Goal: Transaction & Acquisition: Purchase product/service

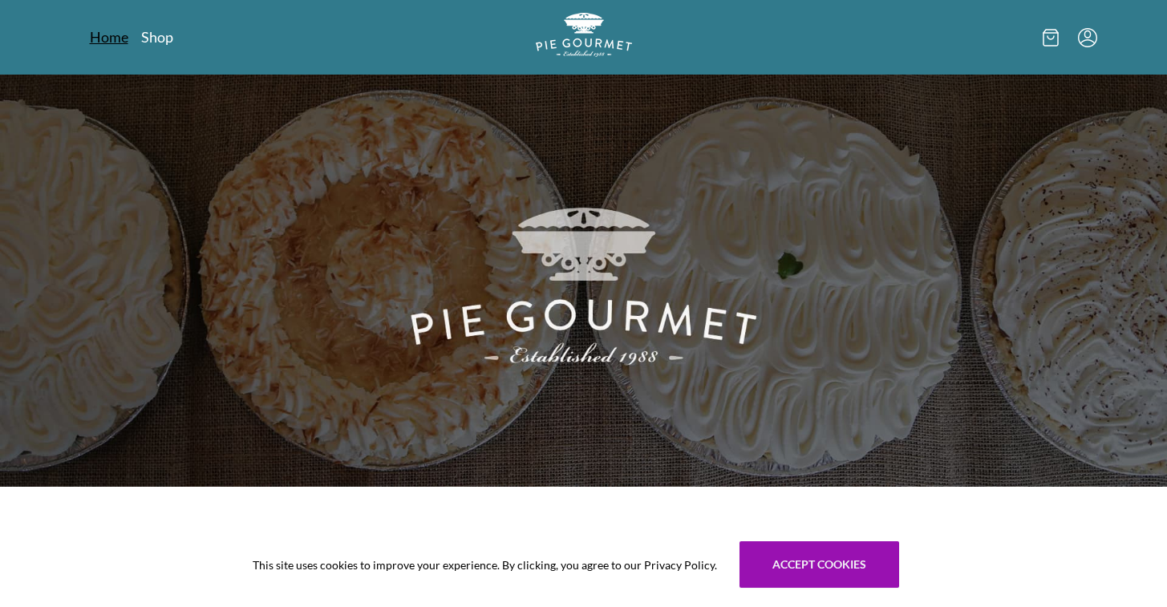
click at [105, 39] on link "Home" at bounding box center [109, 36] width 39 height 19
click at [164, 38] on link "Shop" at bounding box center [157, 36] width 32 height 19
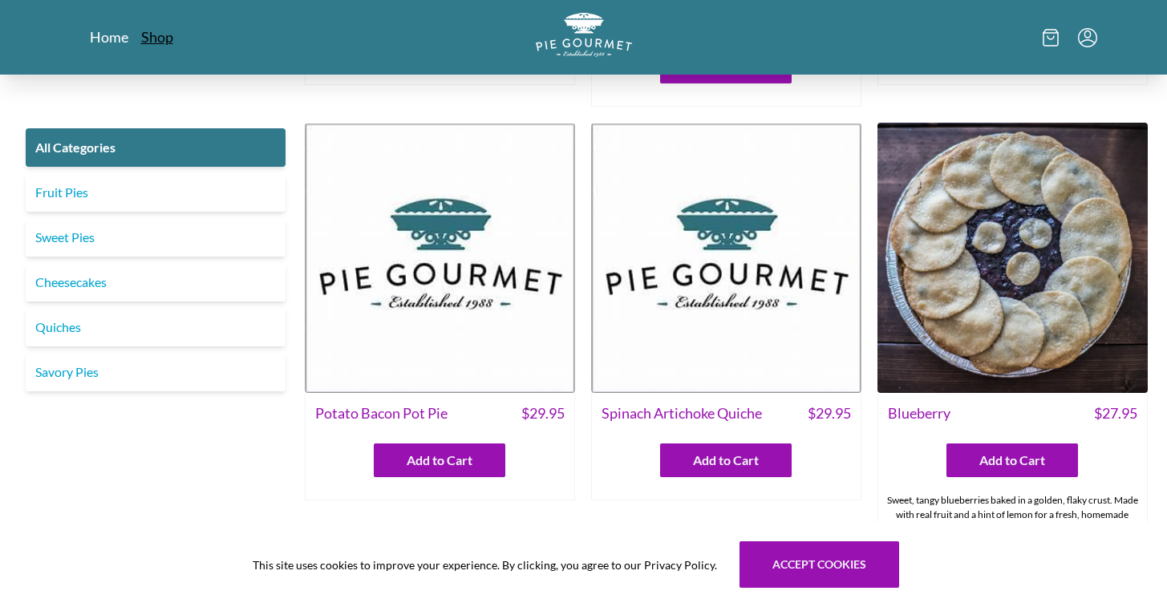
scroll to position [389, 0]
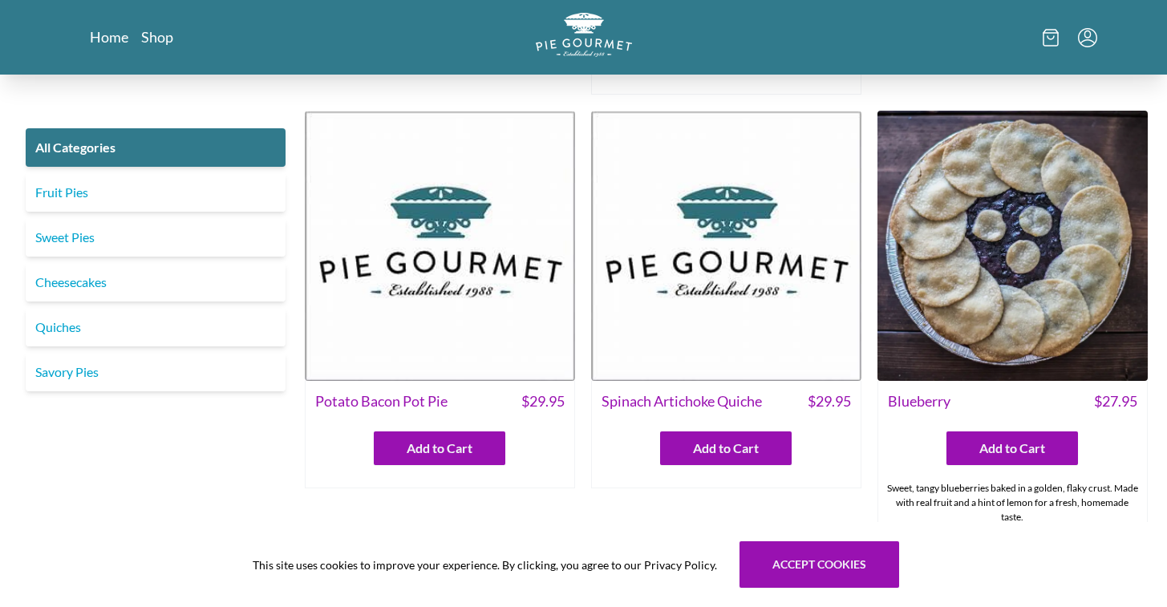
click at [446, 172] on img at bounding box center [440, 246] width 270 height 270
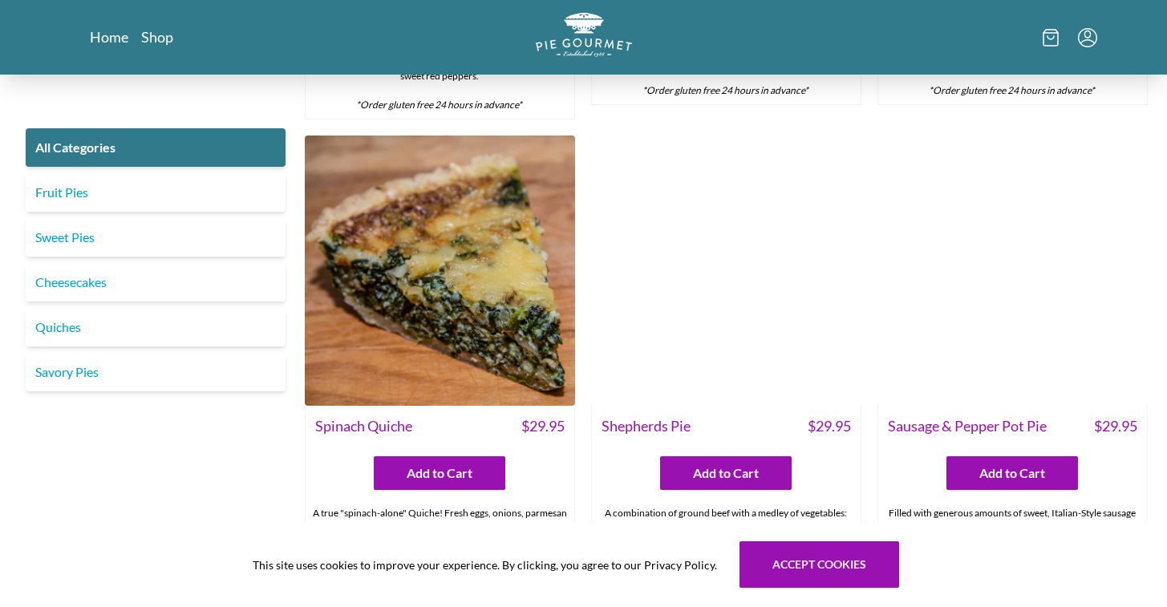
scroll to position [1300, 0]
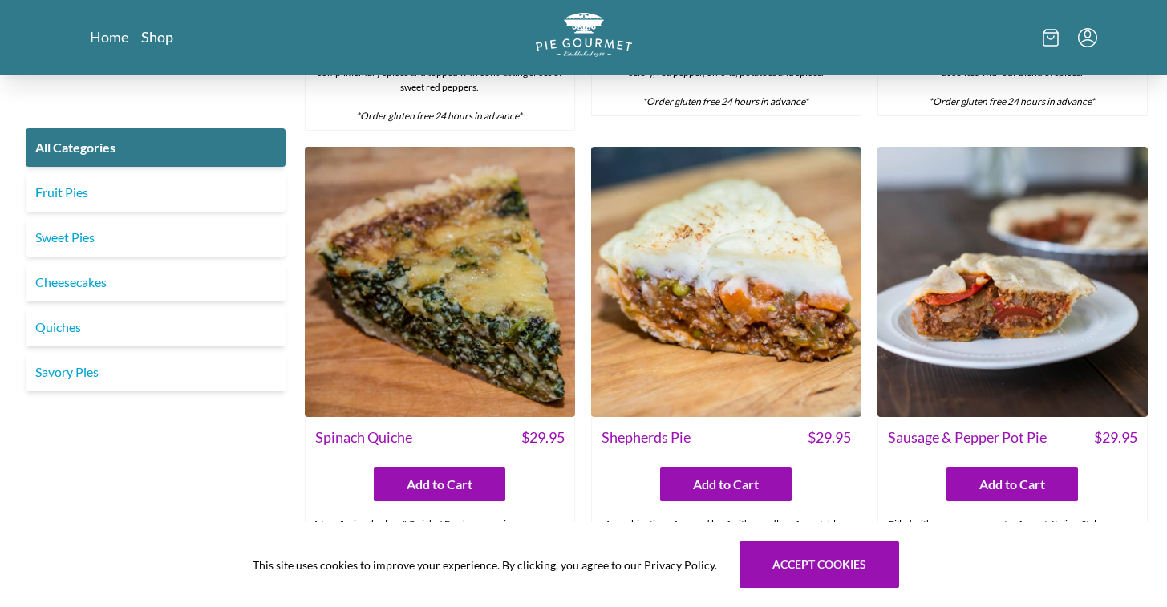
click at [708, 348] on img at bounding box center [726, 282] width 270 height 270
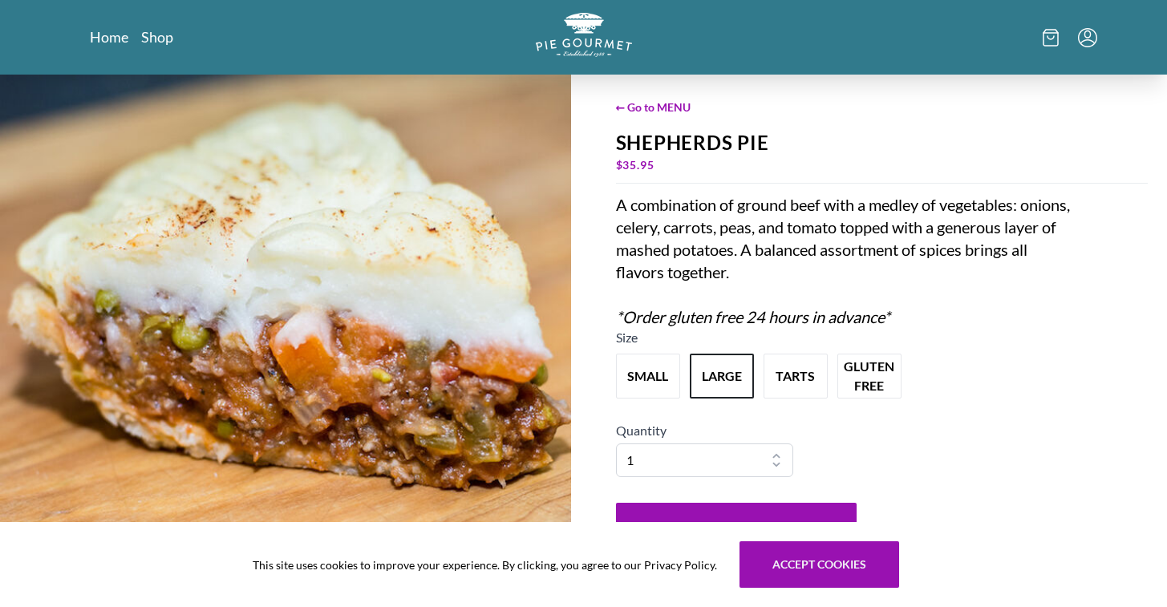
scroll to position [37, 0]
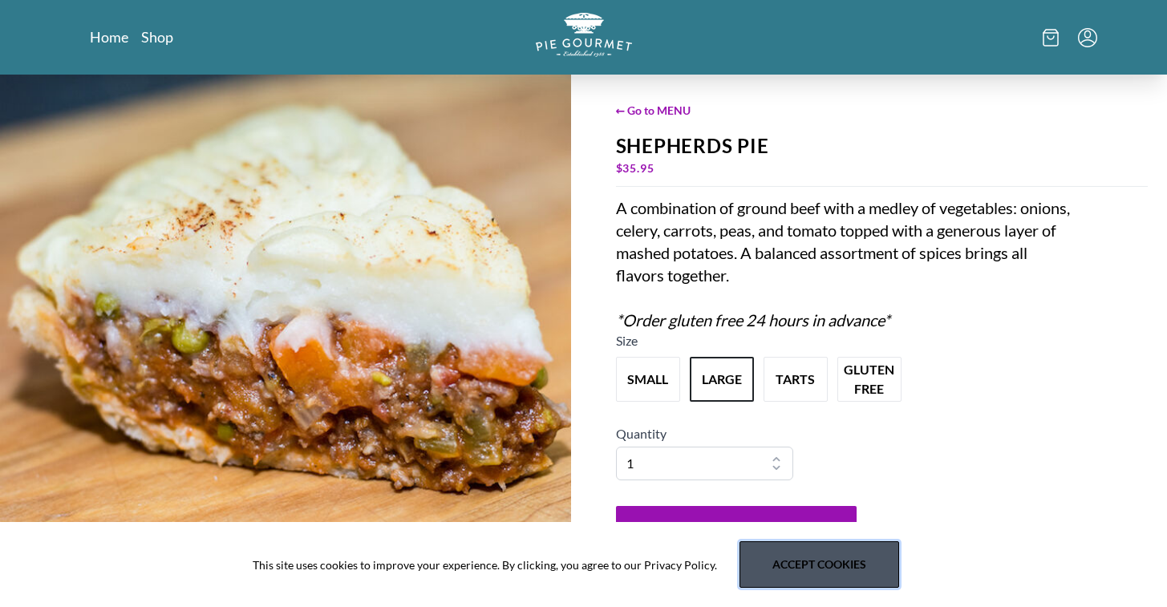
click at [791, 569] on button "Accept cookies" at bounding box center [820, 565] width 160 height 47
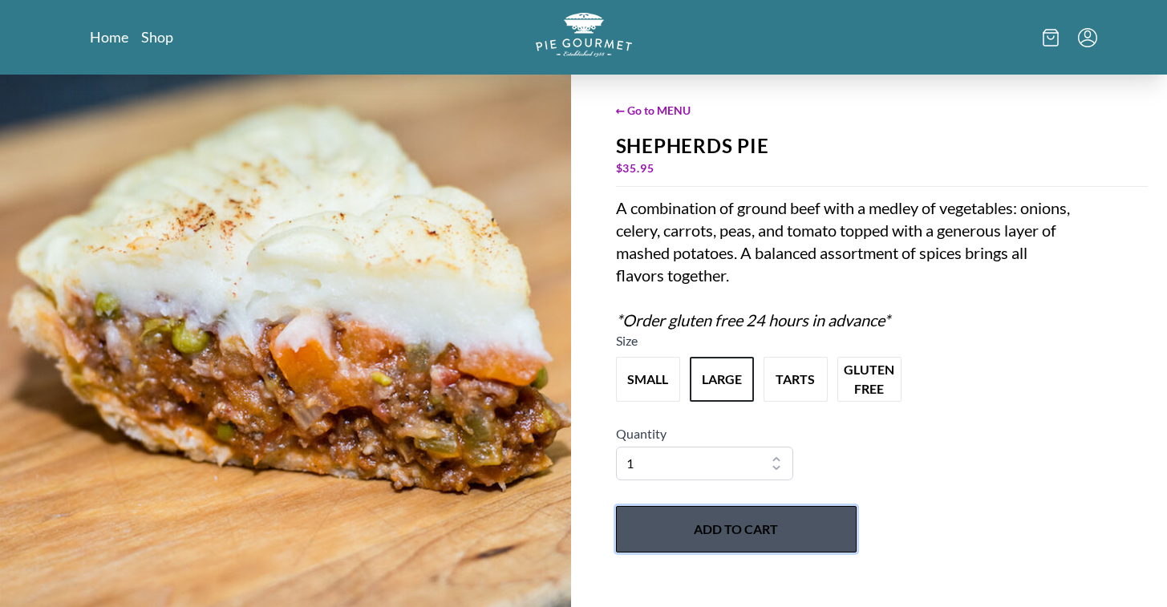
click at [736, 526] on button "Add to Cart" at bounding box center [736, 529] width 241 height 47
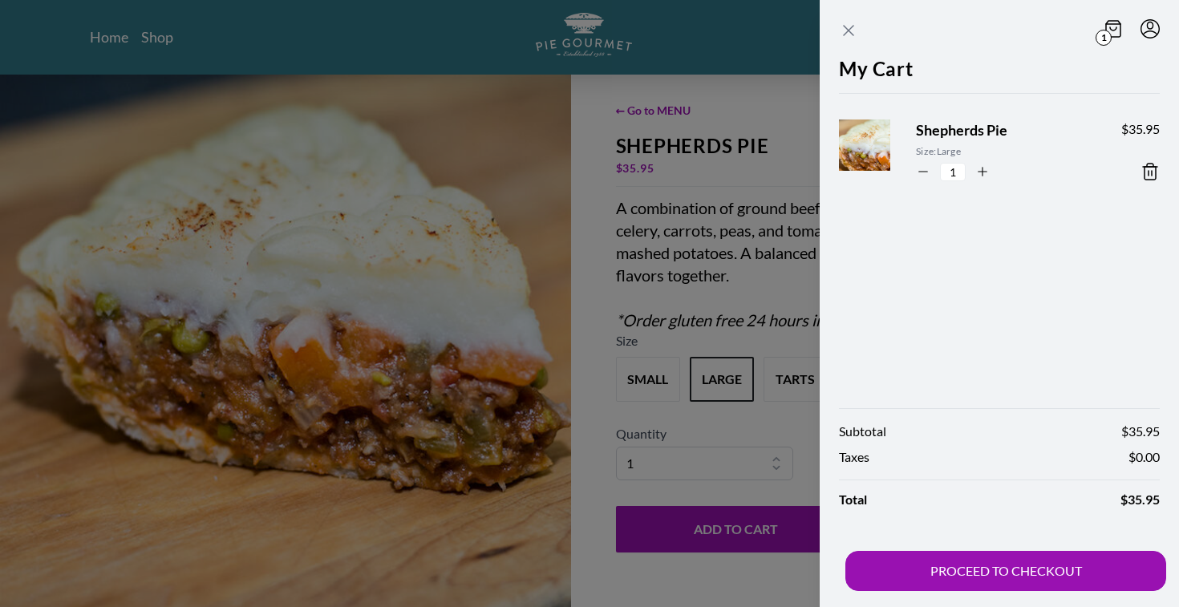
click at [849, 30] on icon "Close panel" at bounding box center [849, 31] width 10 height 10
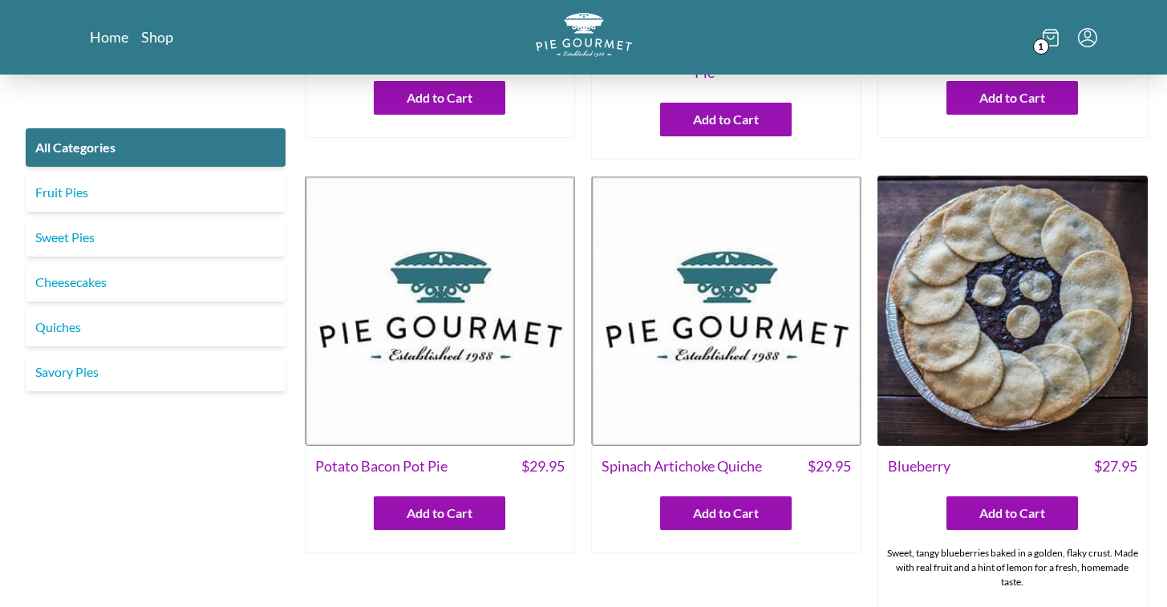
scroll to position [341, 0]
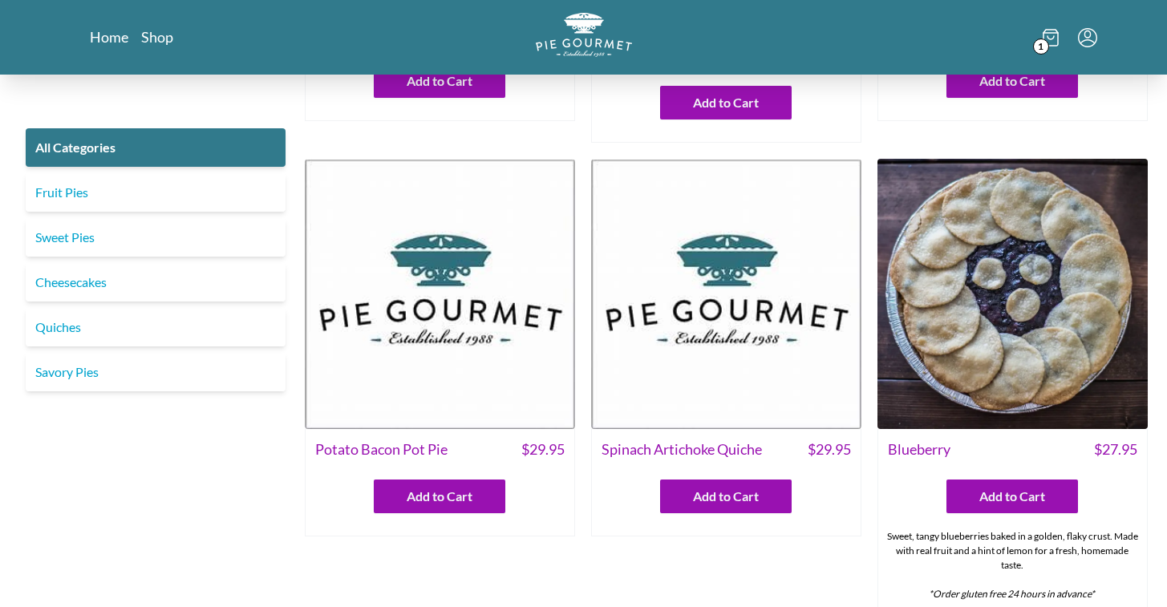
click at [418, 233] on img at bounding box center [440, 294] width 270 height 270
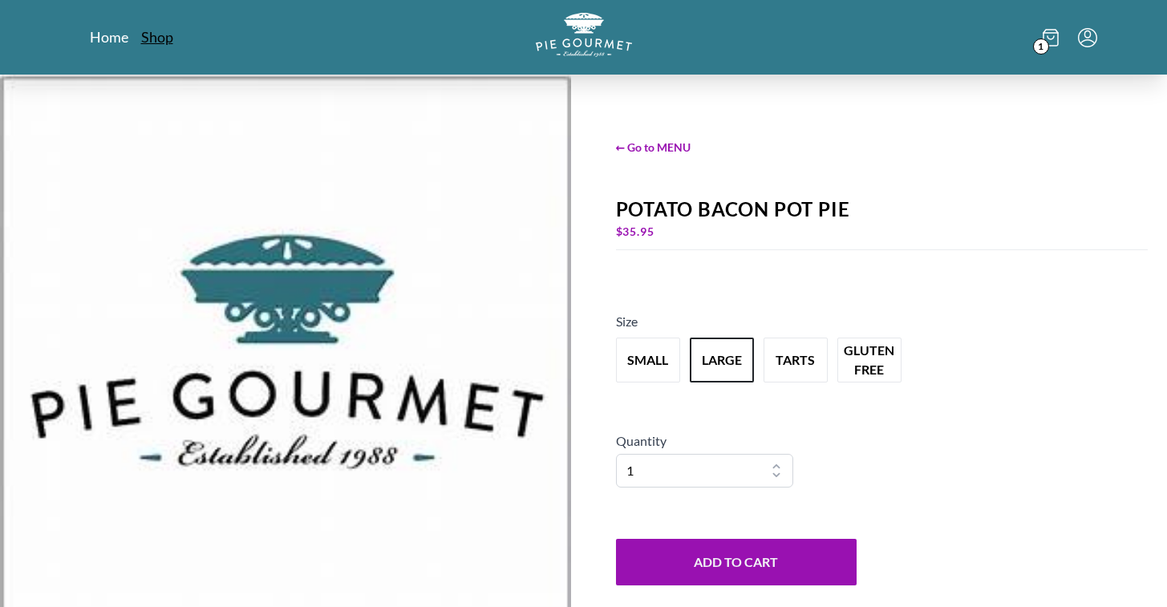
click at [148, 32] on link "Shop" at bounding box center [157, 36] width 32 height 19
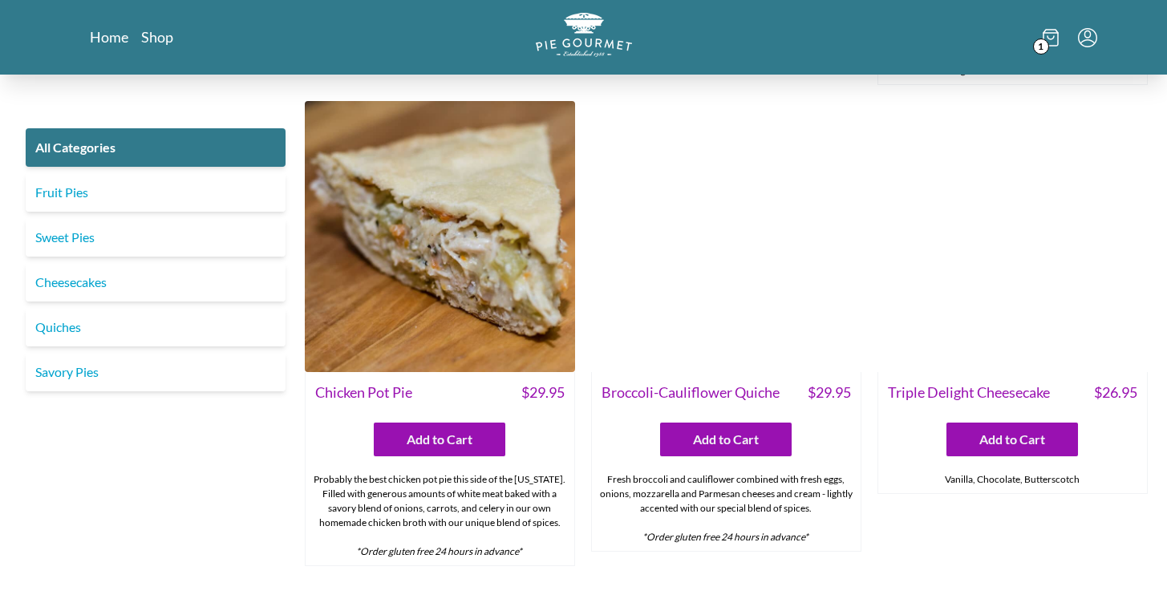
scroll to position [2299, 0]
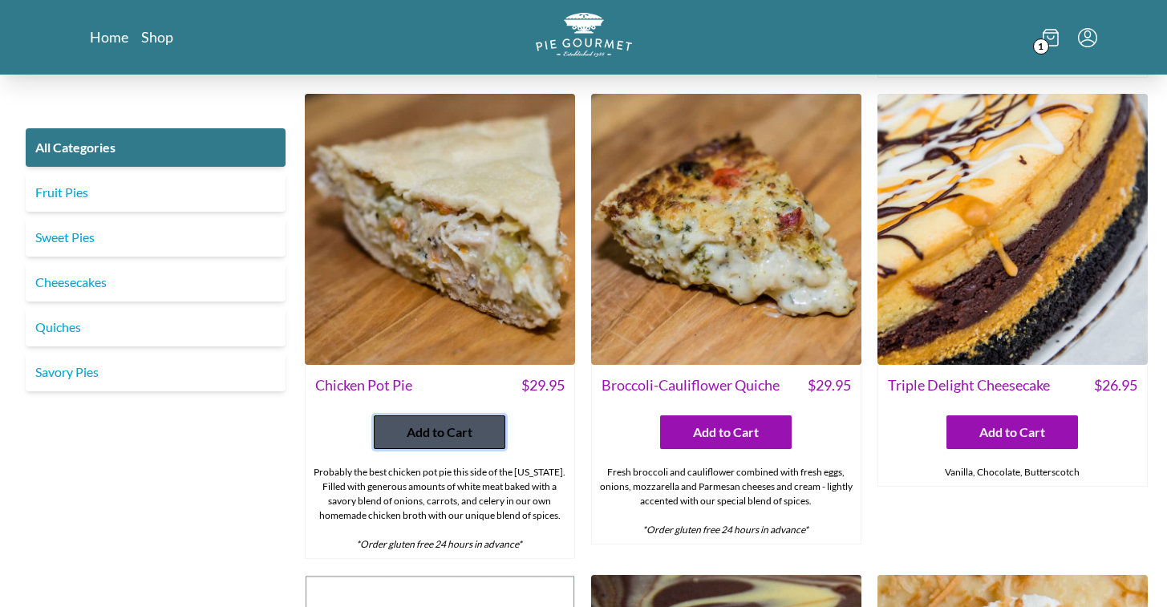
click at [444, 423] on span "Add to Cart" at bounding box center [440, 432] width 66 height 19
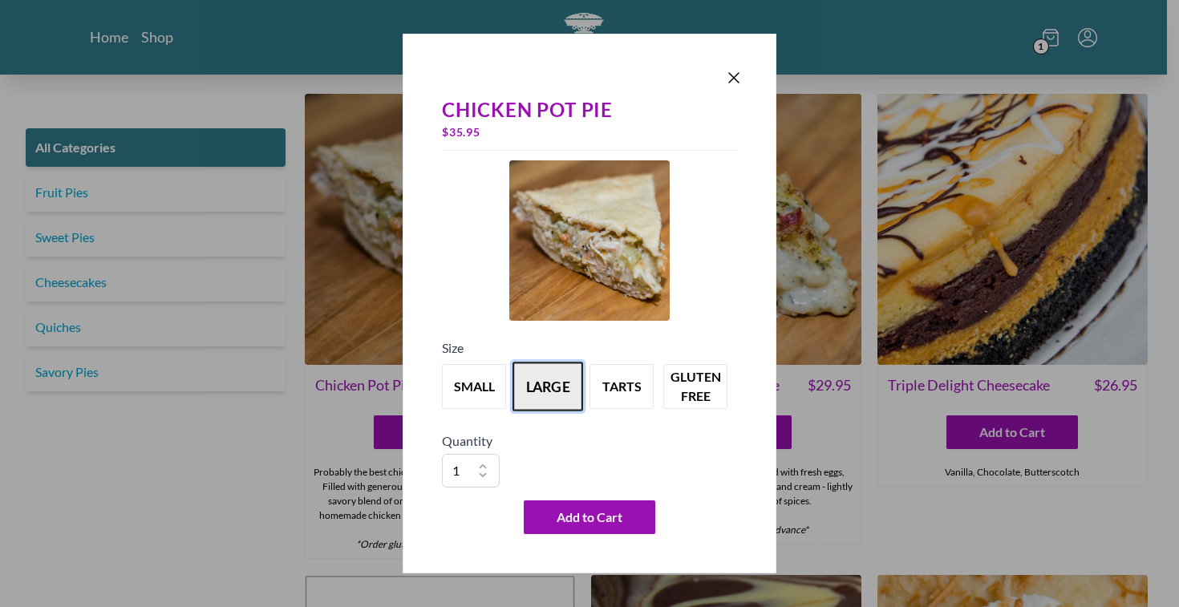
click at [548, 383] on button "large" at bounding box center [548, 387] width 71 height 50
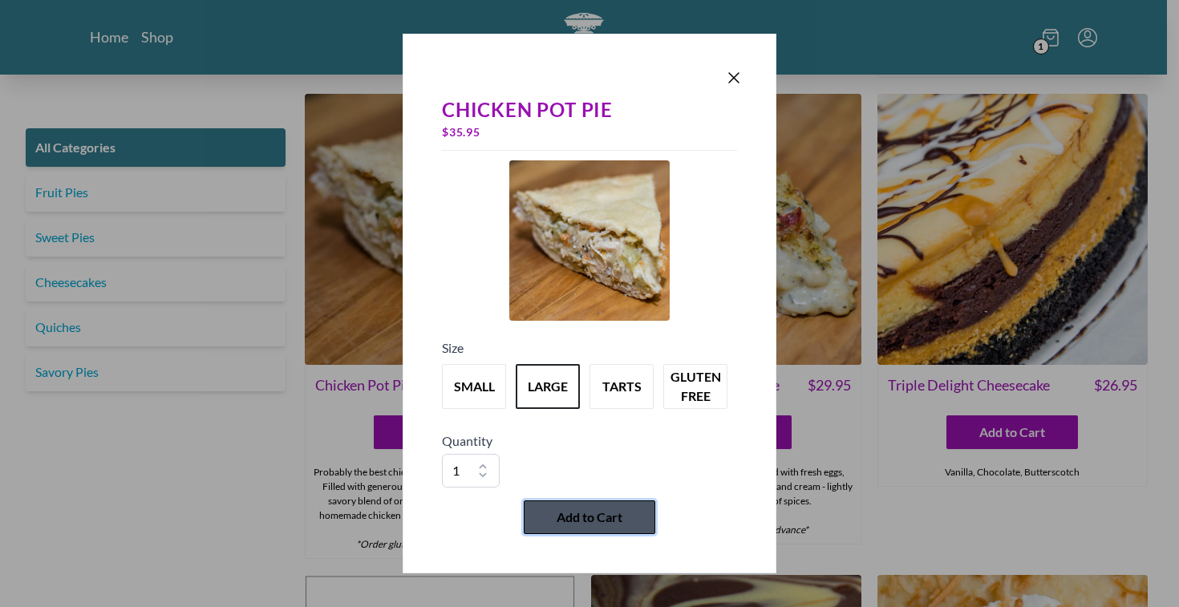
click at [621, 524] on span "Add to Cart" at bounding box center [590, 517] width 66 height 19
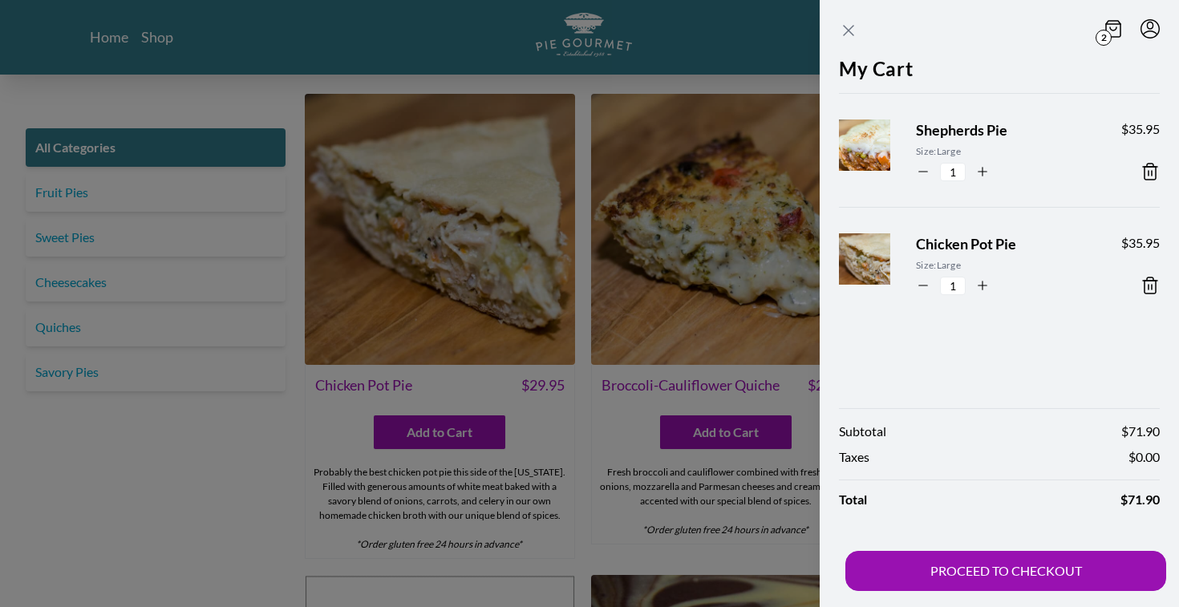
click at [849, 29] on icon "Close panel" at bounding box center [848, 30] width 19 height 19
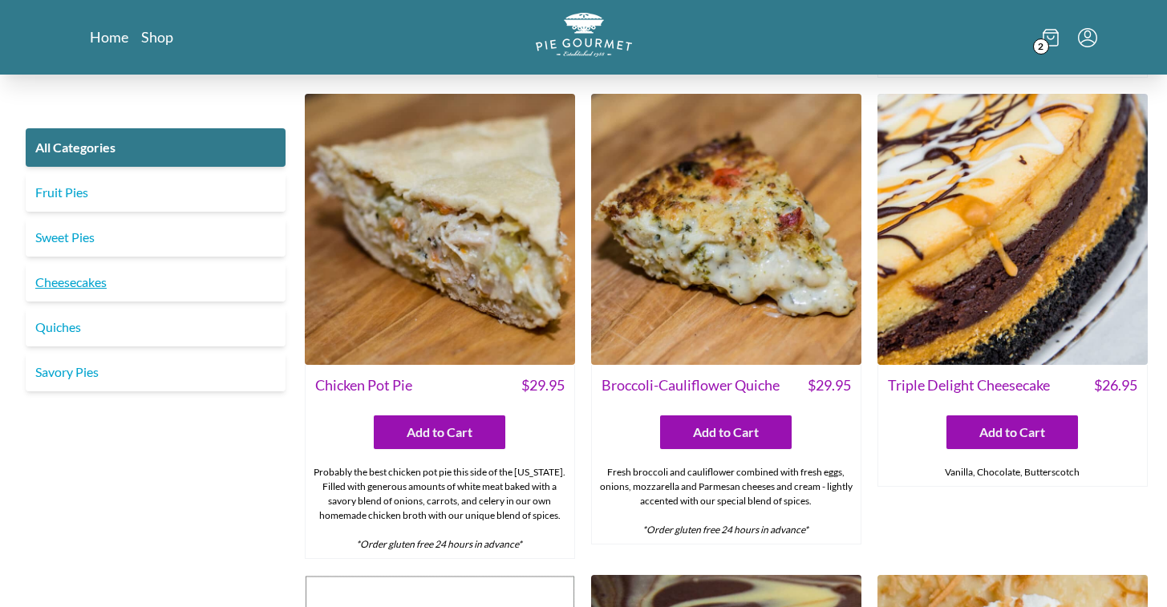
click at [85, 279] on link "Cheesecakes" at bounding box center [156, 282] width 260 height 39
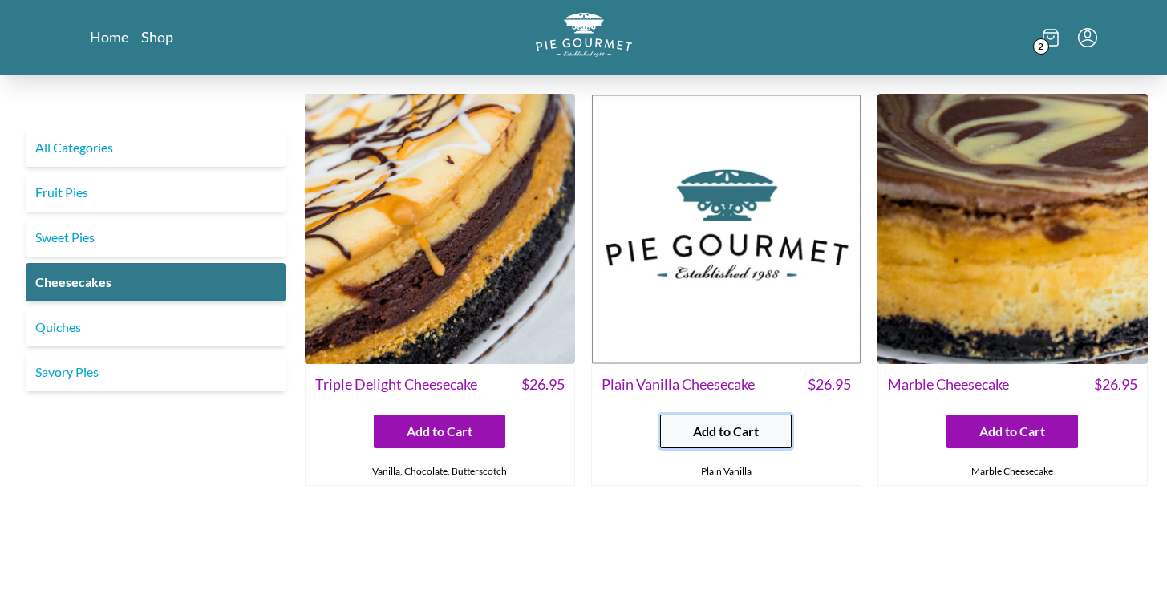
click at [740, 424] on span "Add to Cart" at bounding box center [726, 431] width 66 height 19
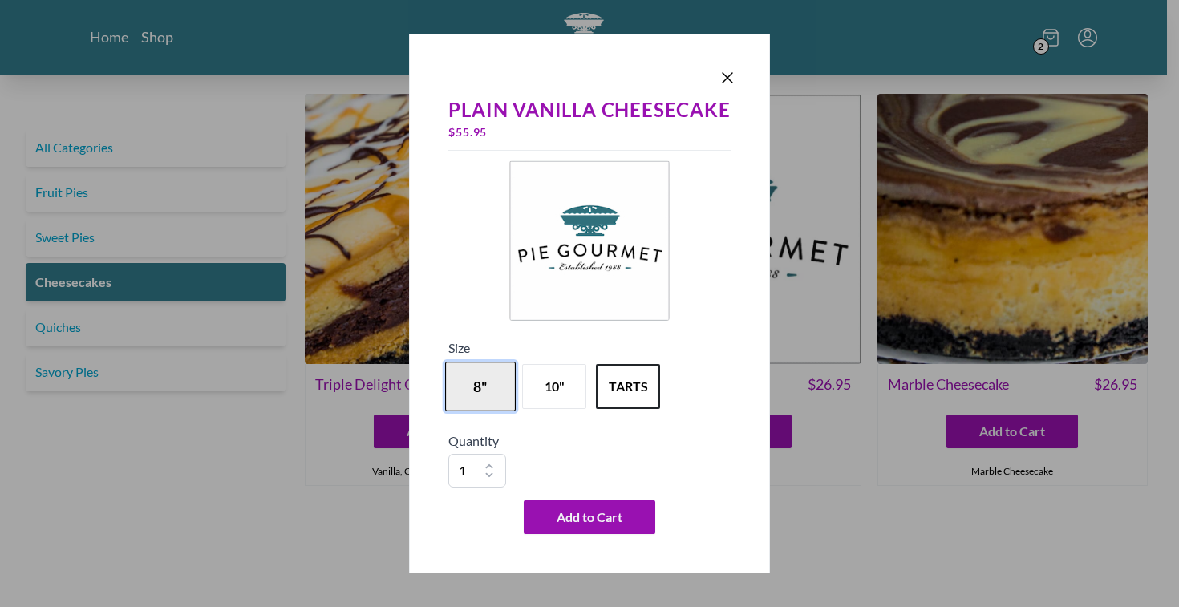
click at [483, 391] on button "8"" at bounding box center [480, 387] width 71 height 50
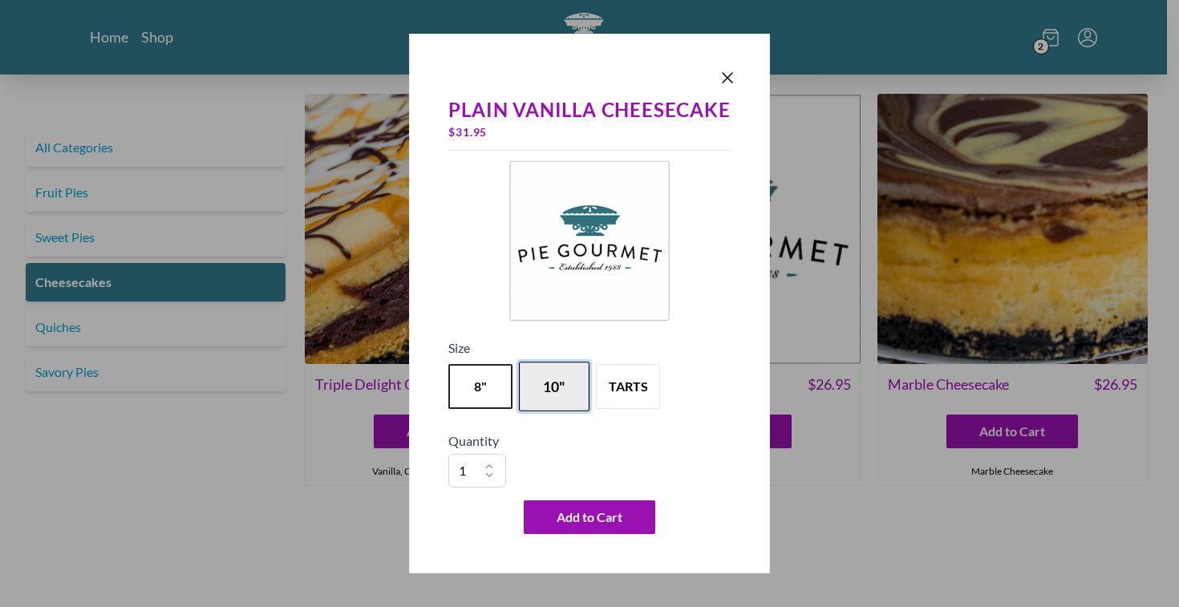
click at [554, 383] on button "10"" at bounding box center [554, 387] width 71 height 50
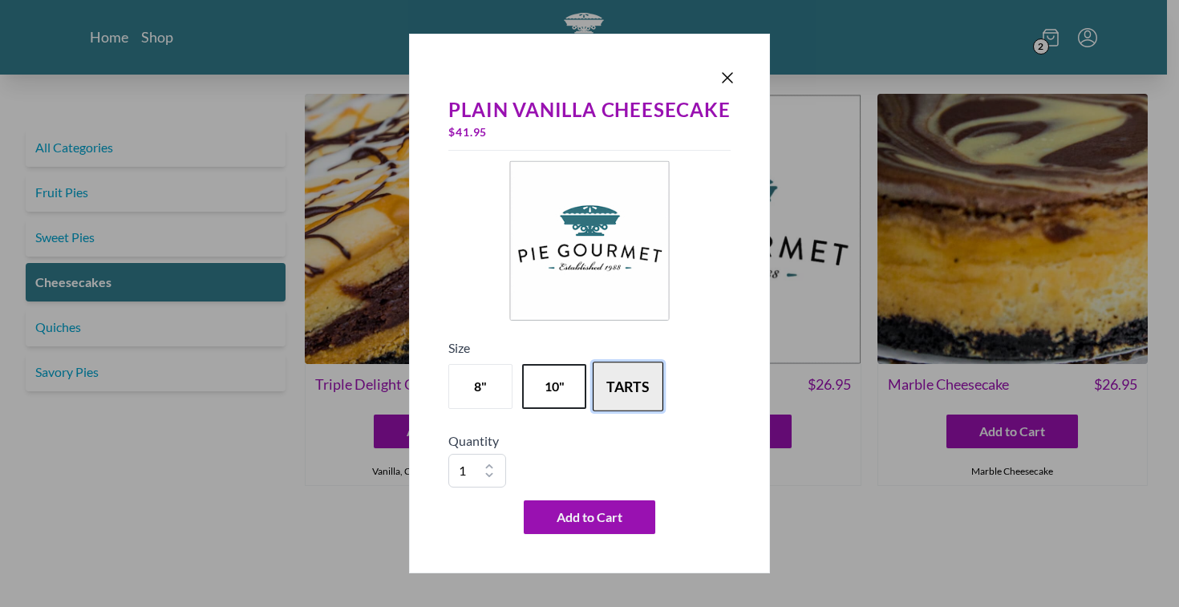
click at [634, 379] on button "tarts" at bounding box center [628, 387] width 71 height 50
click at [624, 398] on button "tarts" at bounding box center [628, 387] width 71 height 50
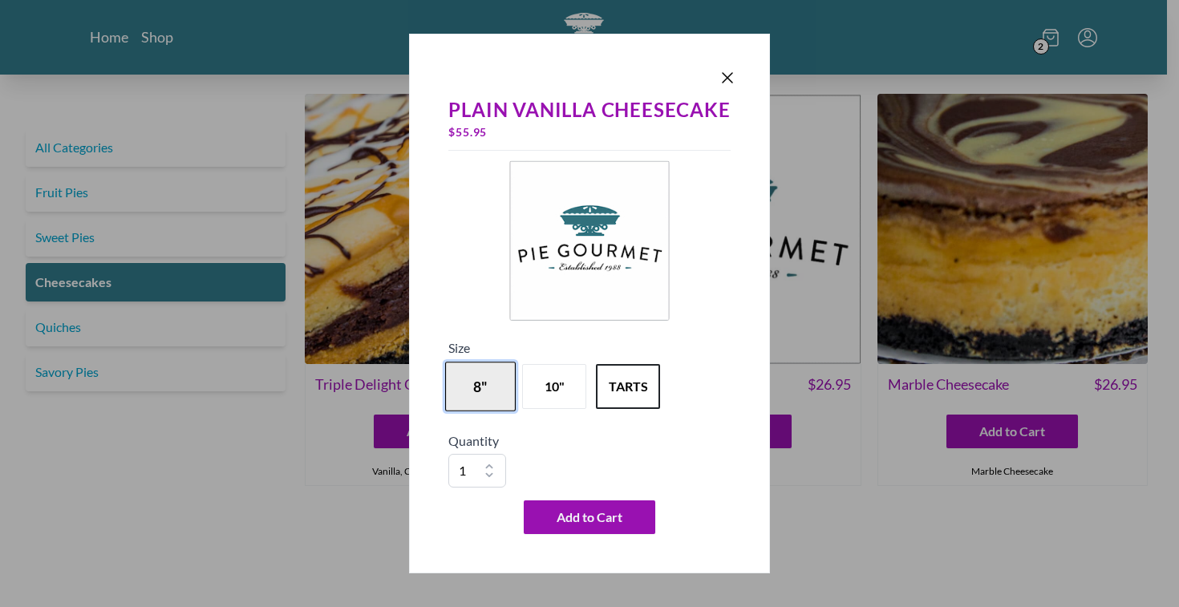
click at [492, 380] on button "8"" at bounding box center [480, 387] width 71 height 50
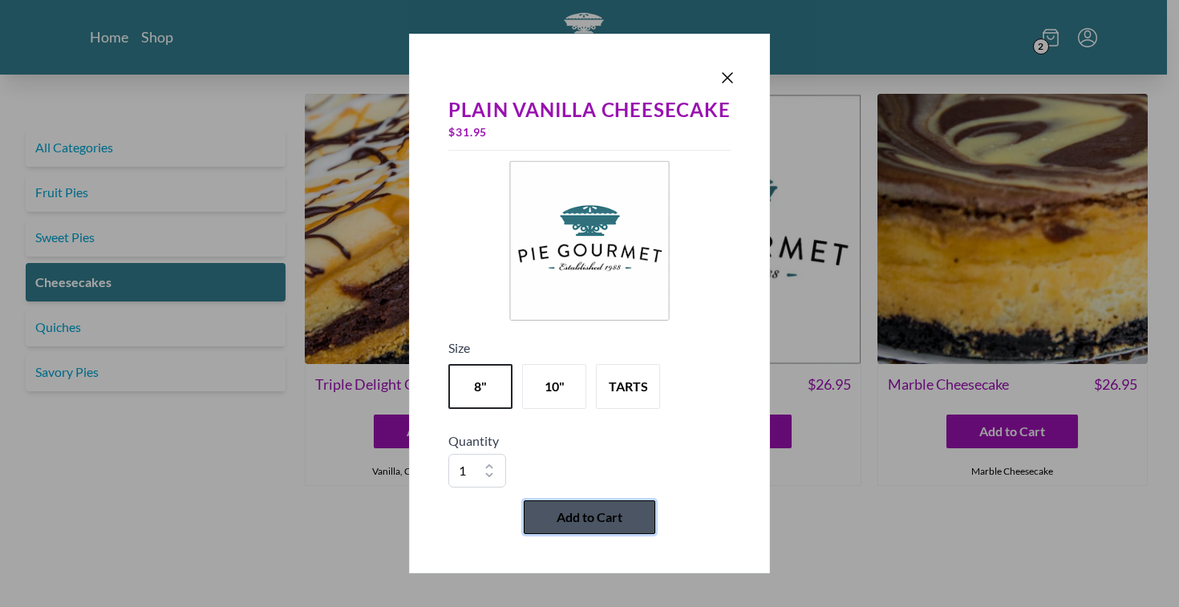
click at [591, 513] on span "Add to Cart" at bounding box center [590, 517] width 66 height 19
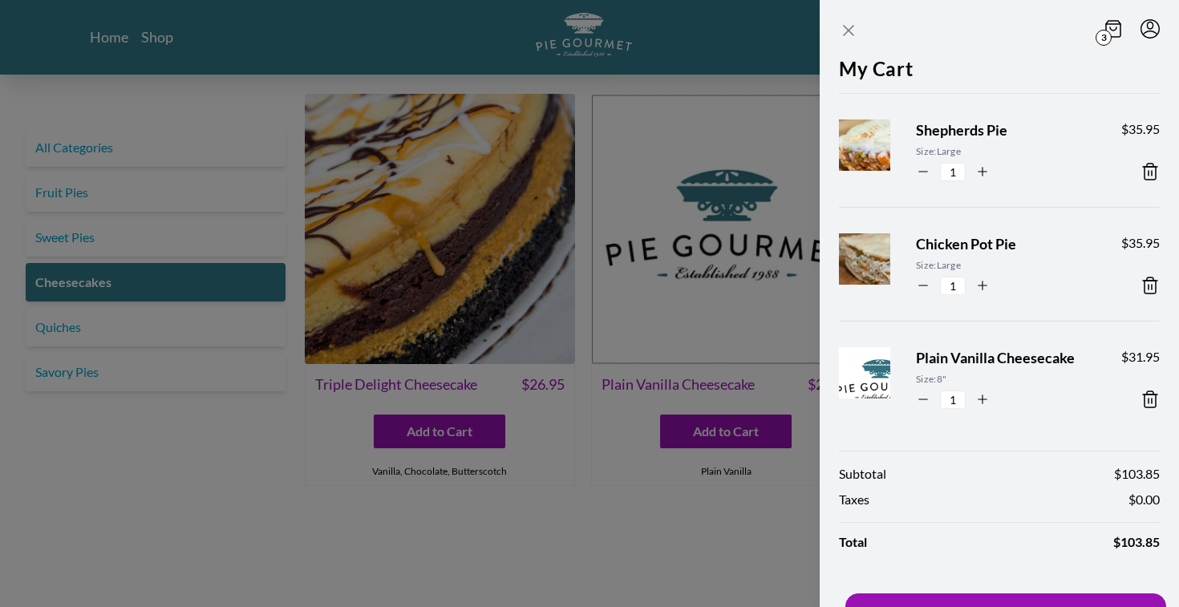
click at [851, 29] on icon "Close panel" at bounding box center [849, 31] width 10 height 10
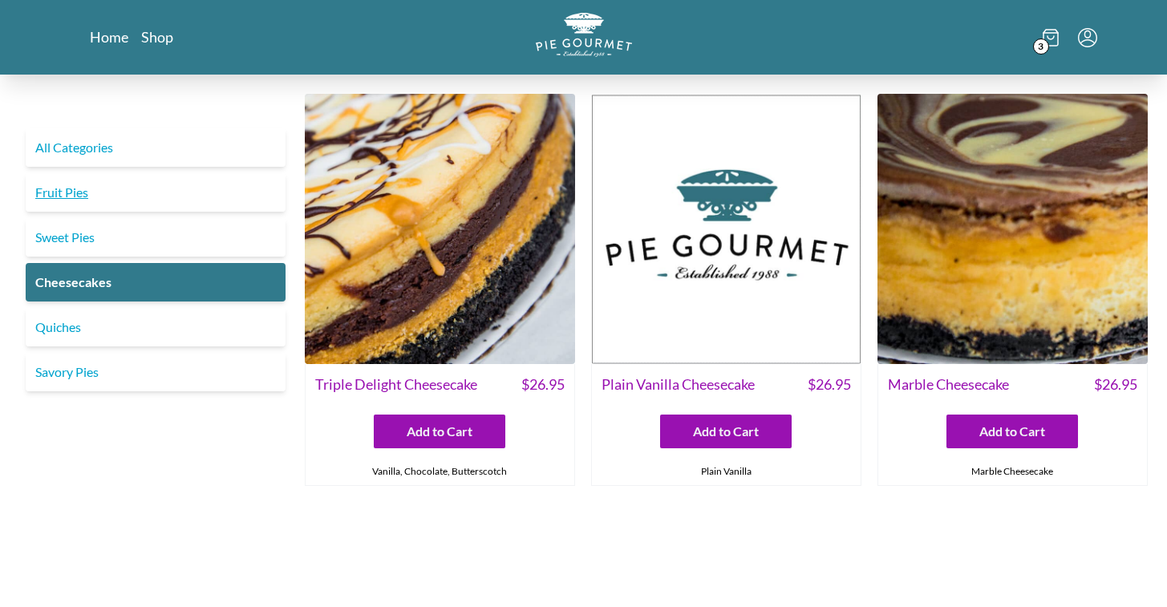
click at [73, 193] on link "Fruit Pies" at bounding box center [156, 192] width 260 height 39
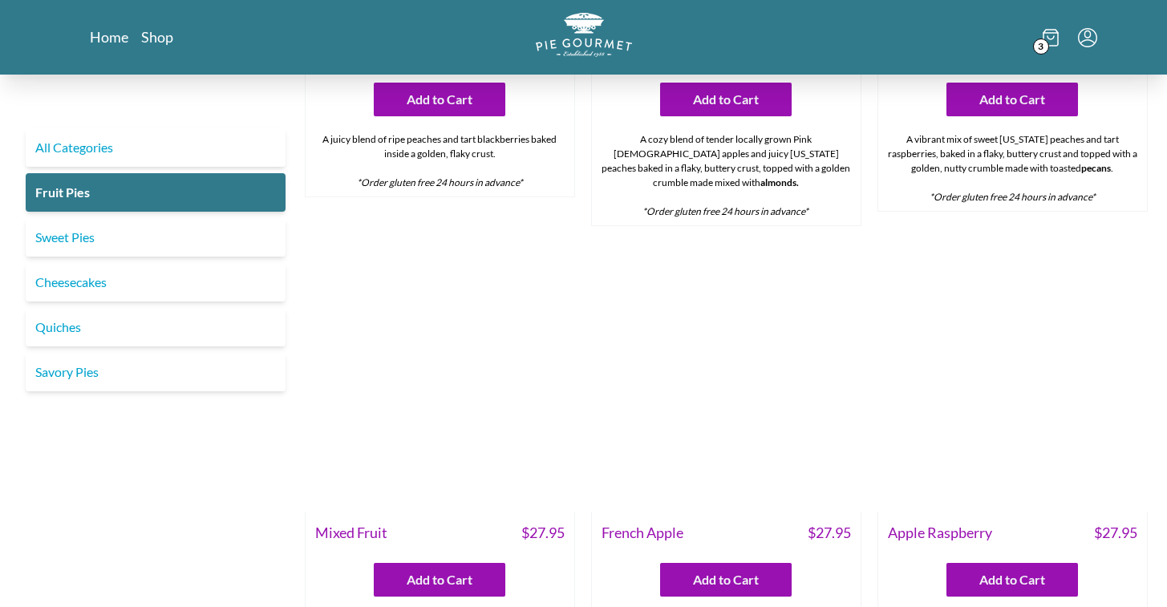
scroll to position [812, 0]
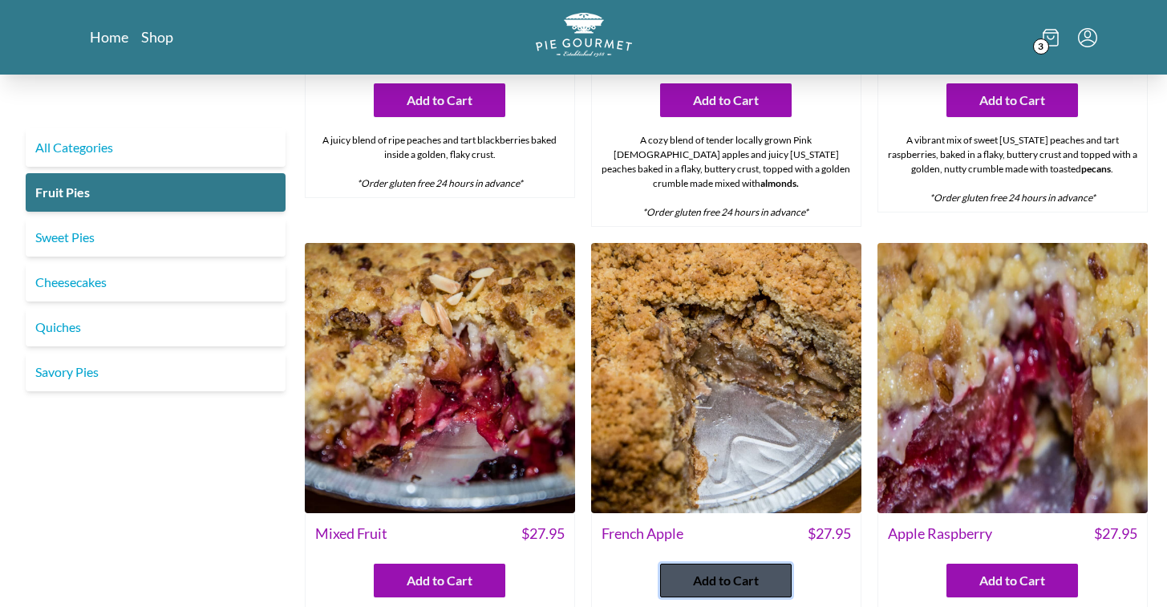
click at [718, 571] on span "Add to Cart" at bounding box center [726, 580] width 66 height 19
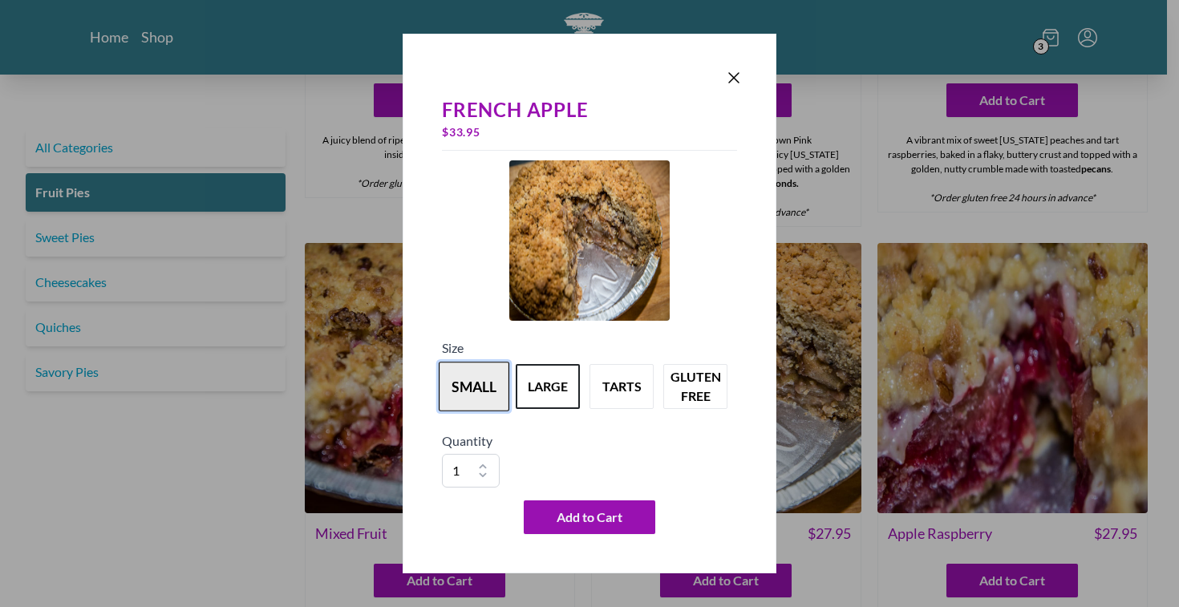
click at [476, 386] on button "small" at bounding box center [474, 387] width 71 height 50
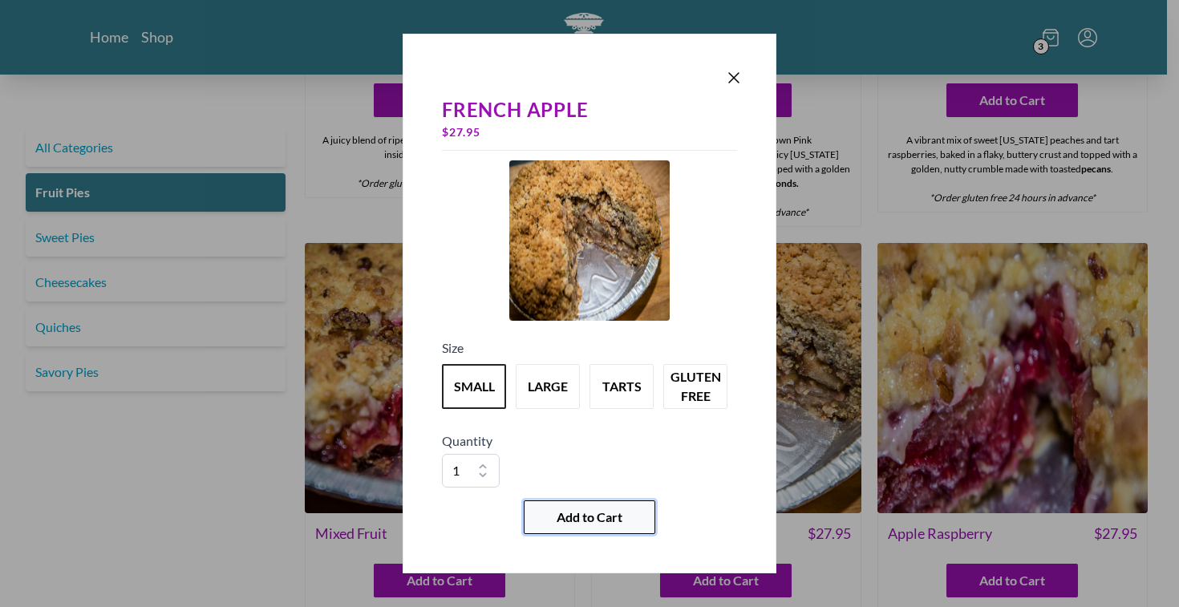
click at [601, 511] on span "Add to Cart" at bounding box center [590, 517] width 66 height 19
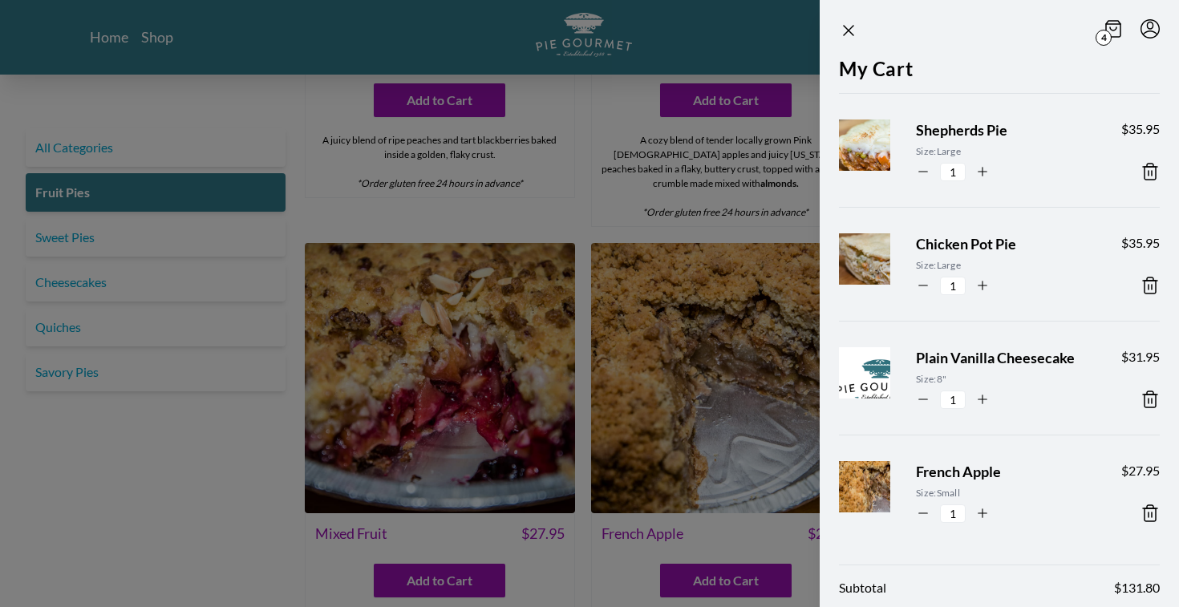
click at [1141, 399] on icon at bounding box center [1150, 399] width 19 height 19
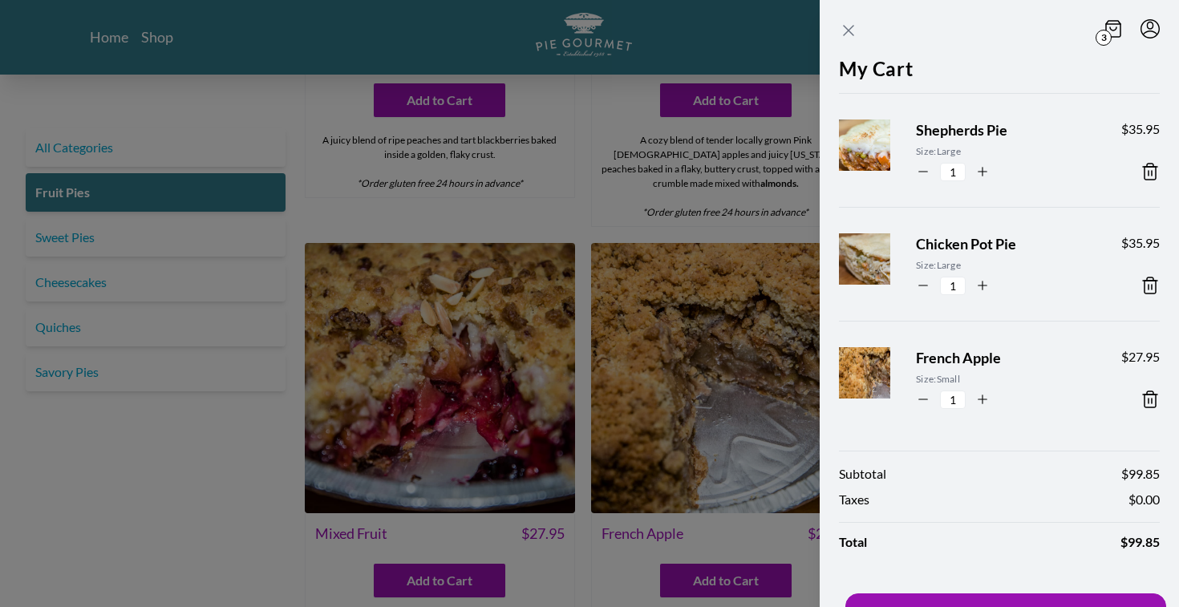
click at [852, 29] on icon "Close panel" at bounding box center [848, 30] width 19 height 19
